Goal: Find specific page/section: Find specific page/section

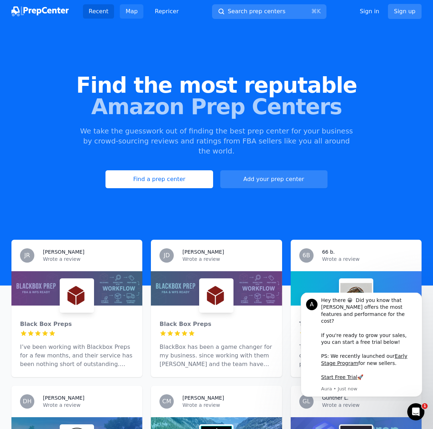
click at [133, 10] on link "Map" at bounding box center [132, 11] width 24 height 14
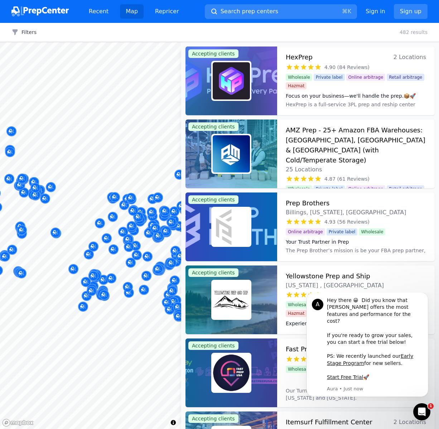
click at [154, 42] on div at bounding box center [90, 42] width 181 height 0
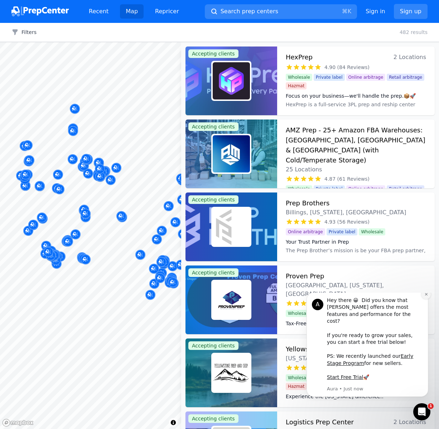
click at [424, 296] on icon "Dismiss notification" at bounding box center [426, 294] width 4 height 4
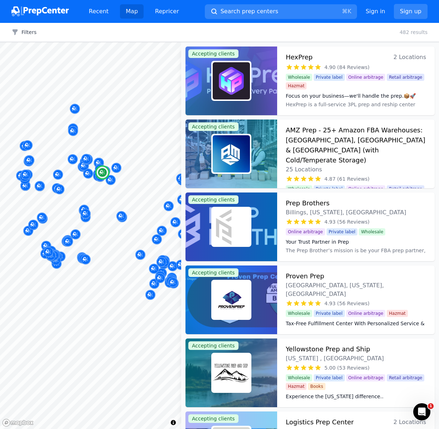
click at [351, 378] on div "Wholesale Private label Online arbitrage Retail arbitrage Hazmat Books" at bounding box center [355, 382] width 140 height 16
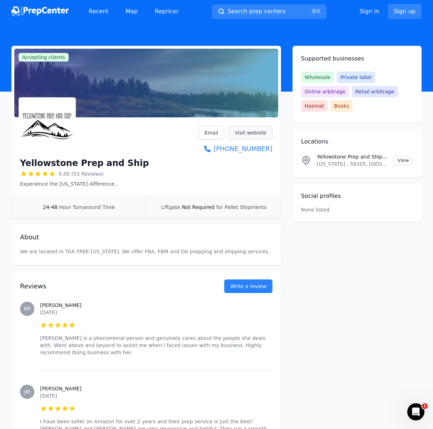
click at [245, 134] on link "Visit website" at bounding box center [251, 133] width 44 height 14
